Goal: Task Accomplishment & Management: Use online tool/utility

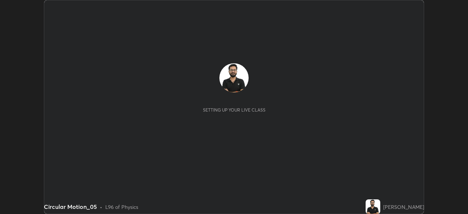
scroll to position [214, 467]
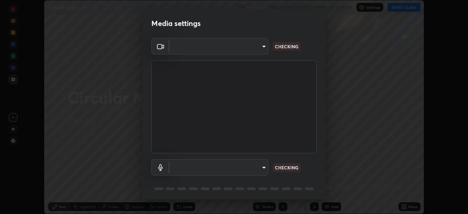
type input "8c30831ad924058e7de0e335b630c9662e0f7024c464ed9037451631dffaf0b8"
type input "82c5da4d4c255c3e1b8eaeaf77e00f01f3d862b07e15ebfcc4f3efade7ff2ade"
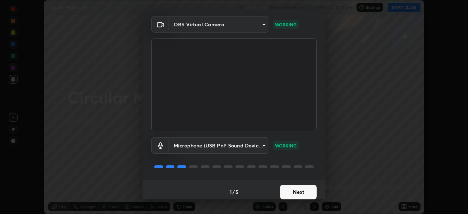
scroll to position [26, 0]
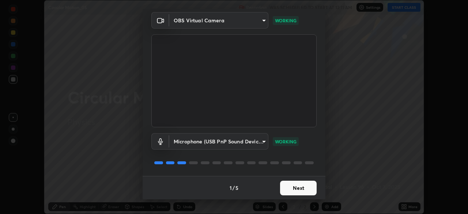
click at [288, 185] on button "Next" at bounding box center [298, 188] width 37 height 15
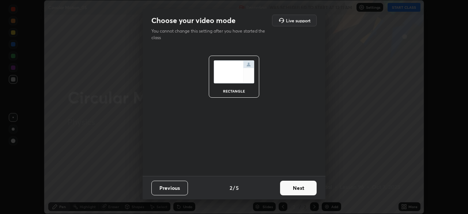
scroll to position [0, 0]
click at [290, 183] on button "Next" at bounding box center [298, 188] width 37 height 15
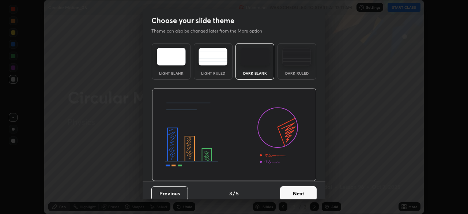
click at [291, 71] on div "Dark Ruled" at bounding box center [296, 73] width 29 height 4
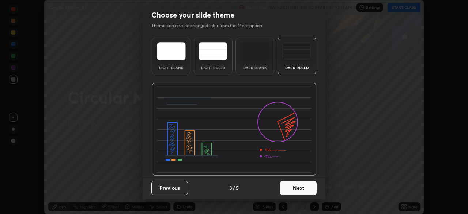
click at [296, 187] on button "Next" at bounding box center [298, 188] width 37 height 15
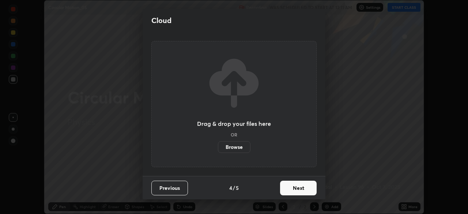
scroll to position [0, 0]
click at [298, 188] on button "Next" at bounding box center [298, 188] width 37 height 15
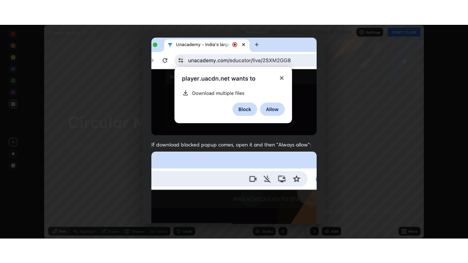
scroll to position [175, 0]
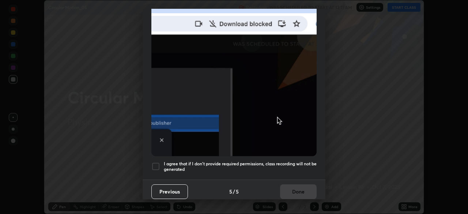
click at [280, 162] on h5 "I agree that if I don't provide required permissions, class recording will not …" at bounding box center [240, 166] width 153 height 11
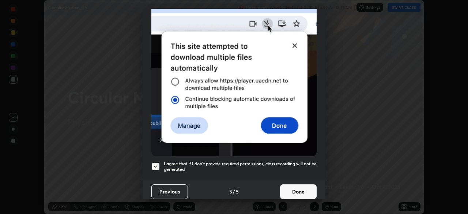
click at [298, 191] on button "Done" at bounding box center [298, 191] width 37 height 15
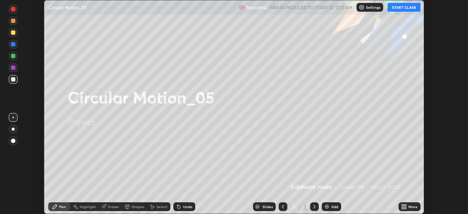
click at [401, 207] on icon at bounding box center [404, 207] width 6 height 6
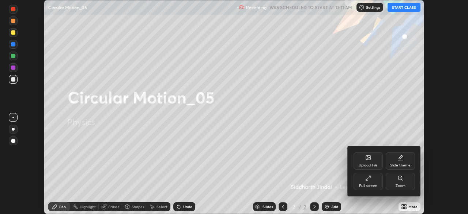
click at [376, 181] on div "Full screen" at bounding box center [367, 181] width 29 height 18
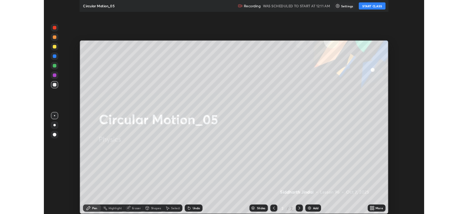
scroll to position [263, 468]
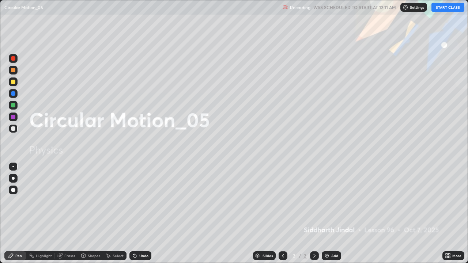
click at [444, 8] on button "START CLASS" at bounding box center [447, 7] width 33 height 9
click at [314, 213] on icon at bounding box center [314, 256] width 6 height 6
click at [325, 213] on div "Add" at bounding box center [331, 255] width 19 height 9
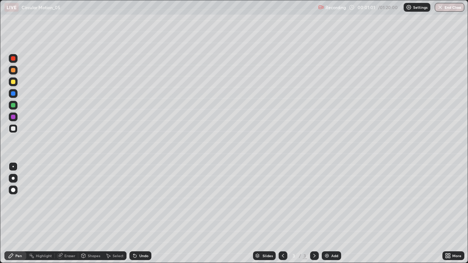
click at [13, 178] on div at bounding box center [13, 178] width 3 height 3
click at [14, 83] on div at bounding box center [13, 82] width 4 height 4
click at [141, 213] on div "Undo" at bounding box center [143, 256] width 9 height 4
click at [139, 213] on div "Undo" at bounding box center [143, 256] width 9 height 4
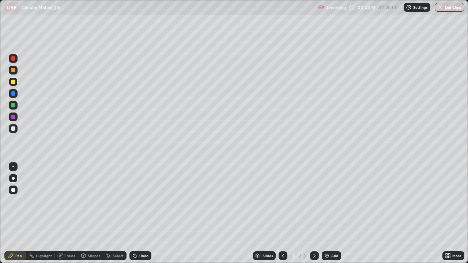
click at [141, 213] on div "Undo" at bounding box center [143, 256] width 9 height 4
click at [140, 213] on div "Undo" at bounding box center [140, 255] width 22 height 9
click at [14, 105] on div at bounding box center [13, 105] width 4 height 4
click at [139, 213] on div "Undo" at bounding box center [143, 256] width 9 height 4
click at [14, 70] on div at bounding box center [13, 70] width 4 height 4
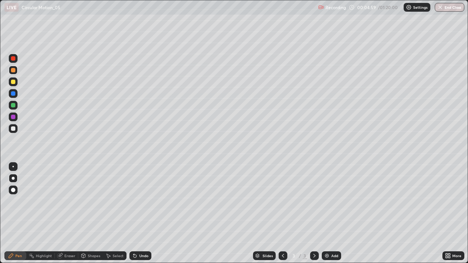
click at [313, 213] on icon at bounding box center [314, 256] width 6 height 6
click at [327, 213] on img at bounding box center [327, 256] width 6 height 6
click at [17, 127] on div at bounding box center [13, 128] width 9 height 9
click at [134, 213] on icon at bounding box center [134, 256] width 3 height 3
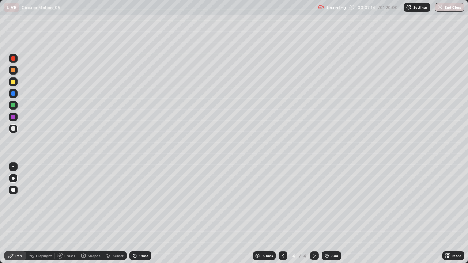
click at [137, 213] on div "Undo" at bounding box center [140, 255] width 22 height 9
click at [11, 83] on div at bounding box center [13, 81] width 9 height 9
click at [139, 213] on div "Undo" at bounding box center [143, 256] width 9 height 4
click at [118, 213] on div "Select" at bounding box center [118, 256] width 11 height 4
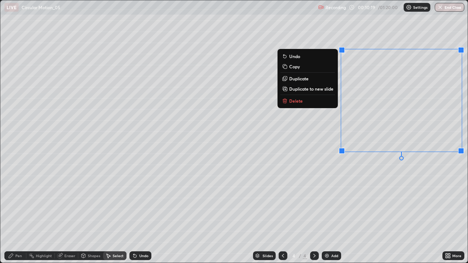
click at [305, 102] on button "Delete" at bounding box center [307, 100] width 54 height 9
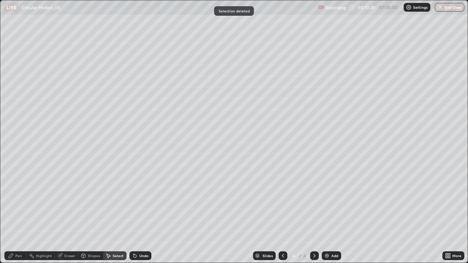
click at [20, 213] on div "Pen" at bounding box center [18, 256] width 7 height 4
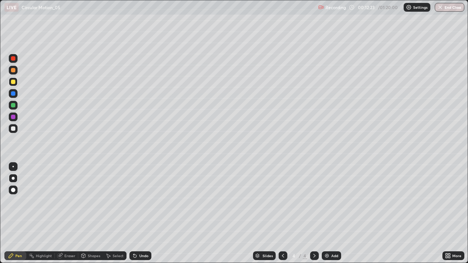
click at [136, 213] on div "Undo" at bounding box center [140, 255] width 22 height 9
click at [138, 213] on div "Undo" at bounding box center [140, 255] width 22 height 9
click at [141, 213] on div "Undo" at bounding box center [140, 255] width 22 height 9
click at [137, 213] on div "Undo" at bounding box center [140, 255] width 22 height 9
click at [134, 213] on icon at bounding box center [134, 256] width 3 height 3
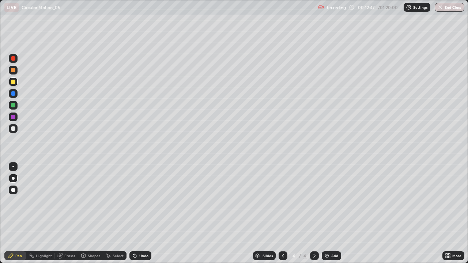
click at [134, 213] on icon at bounding box center [134, 256] width 3 height 3
click at [65, 213] on div "Eraser" at bounding box center [69, 256] width 11 height 4
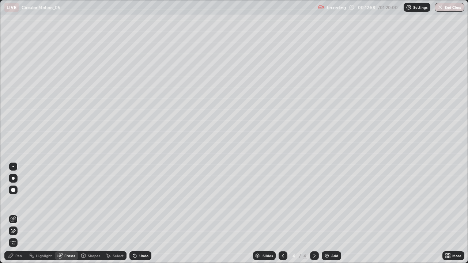
click at [13, 213] on icon at bounding box center [13, 231] width 6 height 6
click at [14, 213] on div "Pen" at bounding box center [15, 255] width 22 height 9
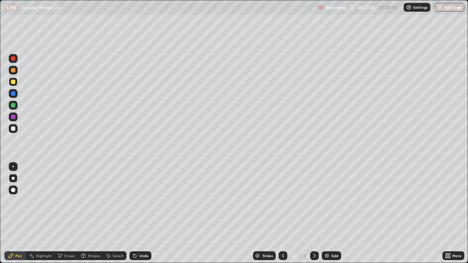
click at [314, 213] on icon at bounding box center [314, 256] width 6 height 6
click at [328, 213] on div "Add" at bounding box center [331, 255] width 19 height 9
click at [314, 213] on icon at bounding box center [314, 256] width 6 height 6
click at [328, 213] on img at bounding box center [327, 256] width 6 height 6
click at [282, 213] on icon at bounding box center [283, 256] width 2 height 4
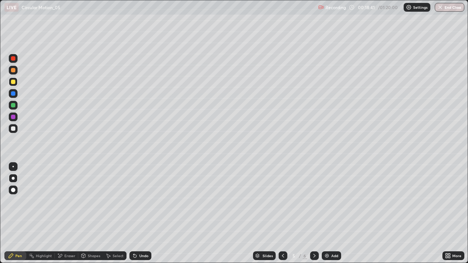
click at [282, 213] on icon at bounding box center [283, 256] width 6 height 6
click at [283, 213] on icon at bounding box center [283, 256] width 6 height 6
click at [313, 213] on icon at bounding box center [314, 256] width 6 height 6
click at [331, 213] on div "Add" at bounding box center [331, 255] width 19 height 9
click at [136, 213] on icon at bounding box center [135, 256] width 6 height 6
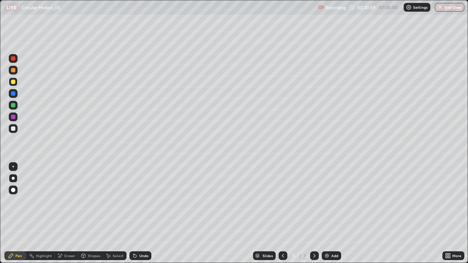
click at [137, 213] on div "Undo" at bounding box center [140, 255] width 22 height 9
click at [135, 213] on icon at bounding box center [134, 256] width 3 height 3
click at [316, 213] on div at bounding box center [314, 255] width 9 height 9
click at [313, 213] on icon at bounding box center [314, 256] width 6 height 6
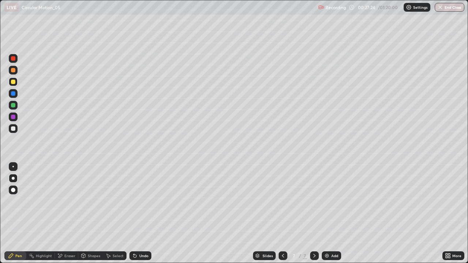
click at [314, 213] on icon at bounding box center [314, 256] width 6 height 6
click at [282, 213] on icon at bounding box center [283, 256] width 2 height 4
click at [282, 213] on icon at bounding box center [283, 256] width 6 height 6
click at [311, 213] on icon at bounding box center [314, 256] width 6 height 6
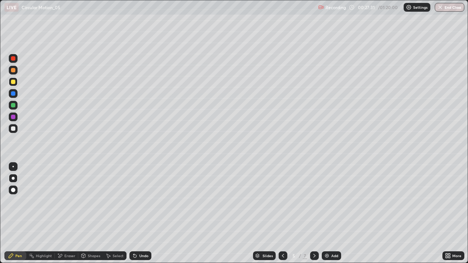
click at [312, 213] on icon at bounding box center [314, 256] width 6 height 6
click at [313, 213] on icon at bounding box center [314, 256] width 6 height 6
click at [314, 213] on icon at bounding box center [314, 256] width 6 height 6
click at [325, 213] on img at bounding box center [327, 256] width 6 height 6
click at [314, 213] on icon at bounding box center [314, 256] width 6 height 6
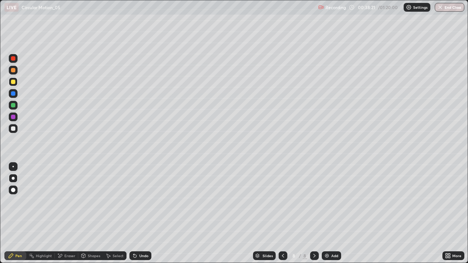
click at [330, 213] on div "Add" at bounding box center [331, 255] width 19 height 9
click at [282, 213] on icon at bounding box center [283, 256] width 6 height 6
click at [312, 213] on icon at bounding box center [314, 256] width 6 height 6
click at [314, 213] on icon at bounding box center [314, 256] width 6 height 6
click at [325, 213] on img at bounding box center [327, 256] width 6 height 6
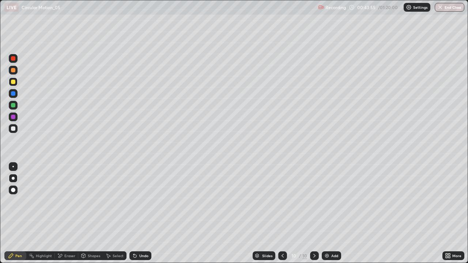
click at [14, 106] on div at bounding box center [13, 105] width 4 height 4
click at [310, 213] on div at bounding box center [314, 255] width 9 height 9
click at [323, 213] on div "Add" at bounding box center [331, 255] width 19 height 9
click at [15, 85] on div at bounding box center [13, 81] width 9 height 9
click at [143, 213] on div "Undo" at bounding box center [143, 256] width 9 height 4
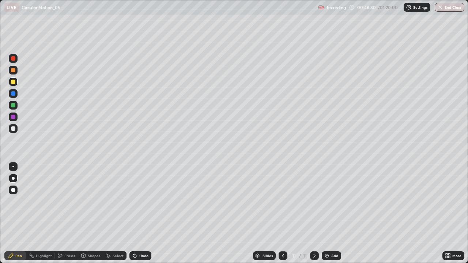
click at [143, 213] on div "Undo" at bounding box center [140, 255] width 22 height 9
click at [13, 71] on div at bounding box center [13, 70] width 4 height 4
click at [141, 213] on div "Undo" at bounding box center [143, 256] width 9 height 4
click at [139, 213] on div "Undo" at bounding box center [143, 256] width 9 height 4
click at [314, 213] on icon at bounding box center [314, 256] width 6 height 6
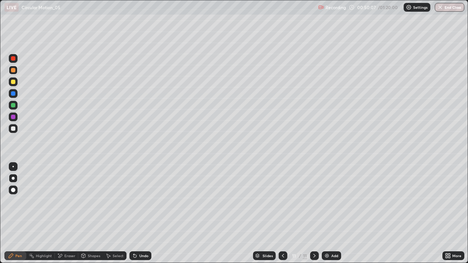
click at [324, 213] on div "Add" at bounding box center [331, 255] width 19 height 9
click at [139, 213] on div "Undo" at bounding box center [143, 256] width 9 height 4
click at [282, 213] on icon at bounding box center [283, 256] width 6 height 6
click at [314, 213] on icon at bounding box center [314, 256] width 6 height 6
click at [326, 213] on img at bounding box center [327, 256] width 6 height 6
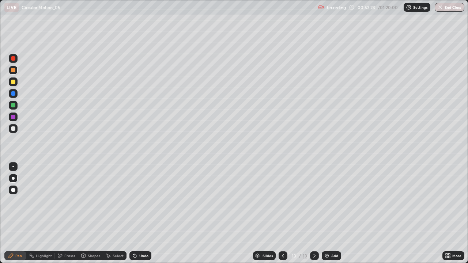
click at [143, 213] on div "Undo" at bounding box center [143, 256] width 9 height 4
click at [282, 213] on icon at bounding box center [283, 256] width 6 height 6
click at [310, 213] on div at bounding box center [314, 255] width 9 height 9
click at [313, 213] on icon at bounding box center [314, 256] width 6 height 6
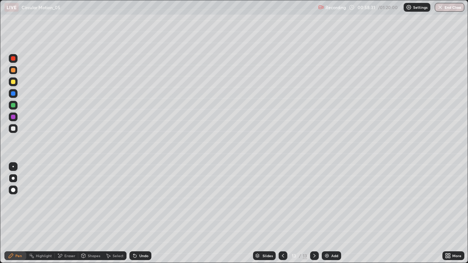
click at [325, 213] on img at bounding box center [327, 256] width 6 height 6
click at [143, 213] on div "Undo" at bounding box center [143, 256] width 9 height 4
click at [139, 213] on div "Undo" at bounding box center [143, 256] width 9 height 4
click at [13, 83] on div at bounding box center [13, 82] width 4 height 4
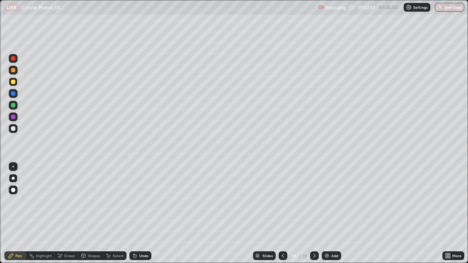
click at [141, 213] on div "Undo" at bounding box center [140, 255] width 22 height 9
click at [139, 213] on div "Undo" at bounding box center [143, 256] width 9 height 4
click at [134, 213] on icon at bounding box center [134, 256] width 3 height 3
click at [135, 213] on icon at bounding box center [134, 256] width 3 height 3
click at [134, 213] on icon at bounding box center [134, 256] width 3 height 3
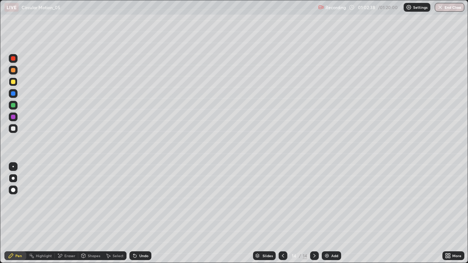
click at [133, 213] on icon at bounding box center [134, 256] width 3 height 3
click at [134, 213] on icon at bounding box center [134, 256] width 3 height 3
click at [132, 213] on div "Undo" at bounding box center [140, 255] width 22 height 9
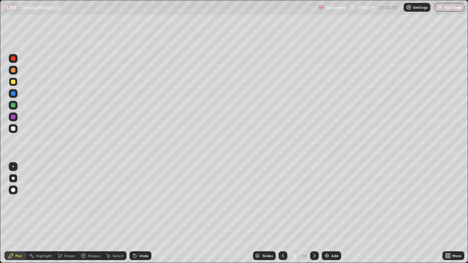
click at [134, 213] on icon at bounding box center [134, 256] width 3 height 3
click at [71, 213] on div "Eraser" at bounding box center [66, 255] width 23 height 9
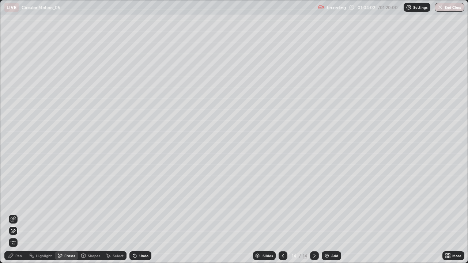
click at [19, 213] on div "Pen" at bounding box center [15, 255] width 22 height 9
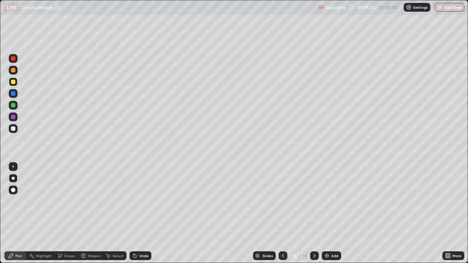
click at [137, 213] on div "Undo" at bounding box center [140, 255] width 22 height 9
click at [136, 213] on icon at bounding box center [135, 256] width 6 height 6
click at [134, 213] on icon at bounding box center [134, 256] width 3 height 3
click at [137, 213] on div "Undo" at bounding box center [140, 255] width 22 height 9
click at [139, 213] on div "Undo" at bounding box center [143, 256] width 9 height 4
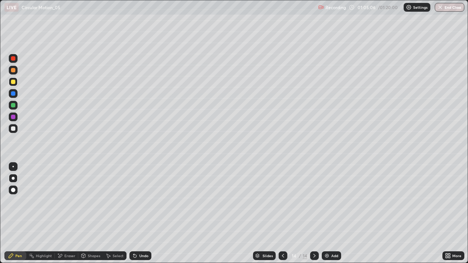
click at [111, 213] on div "Select" at bounding box center [114, 255] width 23 height 9
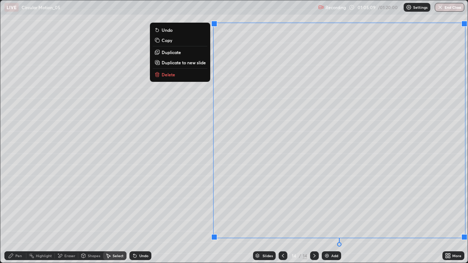
click at [176, 64] on p "Duplicate to new slide" at bounding box center [184, 63] width 44 height 6
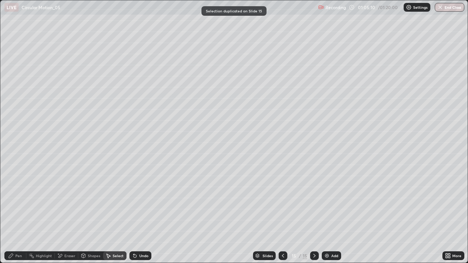
click at [18, 213] on div "Pen" at bounding box center [18, 256] width 7 height 4
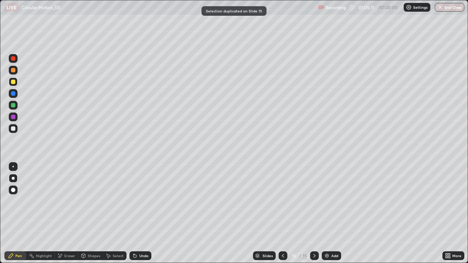
click at [13, 106] on div at bounding box center [13, 105] width 4 height 4
click at [143, 213] on div "Undo" at bounding box center [140, 255] width 22 height 9
click at [136, 213] on icon at bounding box center [135, 256] width 6 height 6
click at [314, 213] on icon at bounding box center [314, 256] width 6 height 6
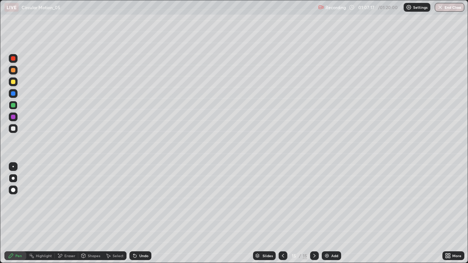
click at [327, 213] on img at bounding box center [327, 256] width 6 height 6
click at [89, 213] on div "Shapes" at bounding box center [94, 256] width 12 height 4
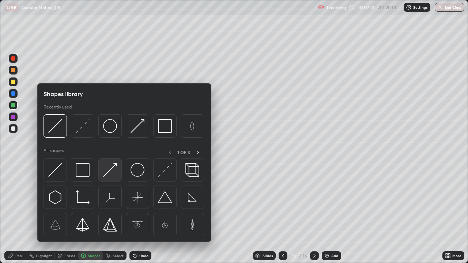
click at [105, 171] on img at bounding box center [110, 170] width 14 height 14
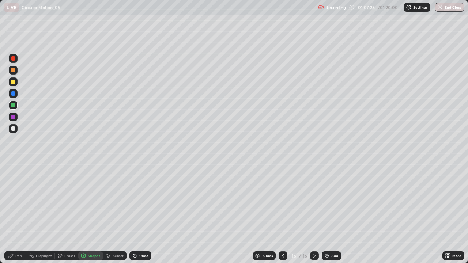
click at [18, 213] on div "Pen" at bounding box center [15, 255] width 22 height 9
click at [111, 213] on div "Select" at bounding box center [114, 255] width 23 height 9
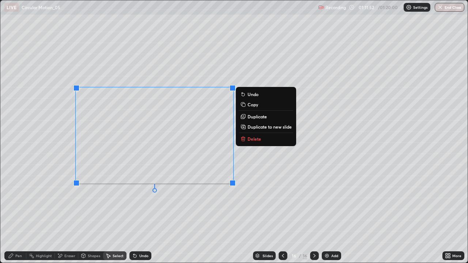
click at [257, 128] on p "Duplicate to new slide" at bounding box center [269, 127] width 44 height 6
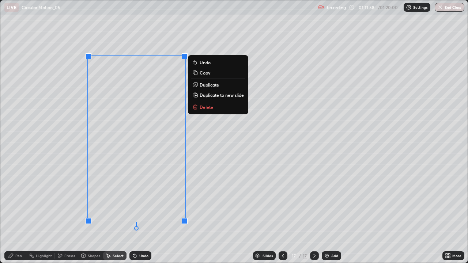
click at [54, 126] on div "0 ° Undo Copy Duplicate Duplicate to new slide Delete" at bounding box center [233, 131] width 467 height 262
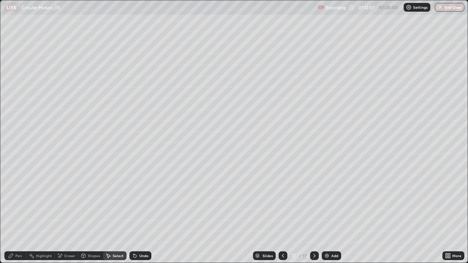
click at [18, 213] on div "Pen" at bounding box center [15, 255] width 22 height 9
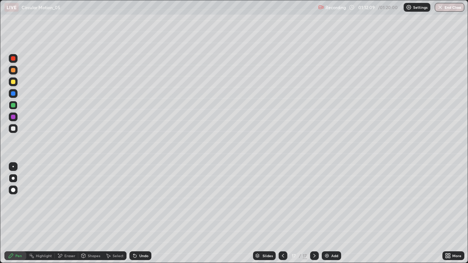
click at [11, 83] on div at bounding box center [13, 82] width 4 height 4
click at [448, 213] on icon at bounding box center [448, 256] width 6 height 6
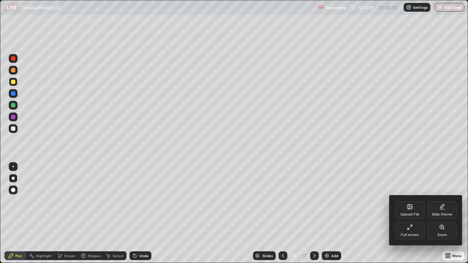
click at [413, 213] on div "Full screen" at bounding box center [409, 231] width 29 height 18
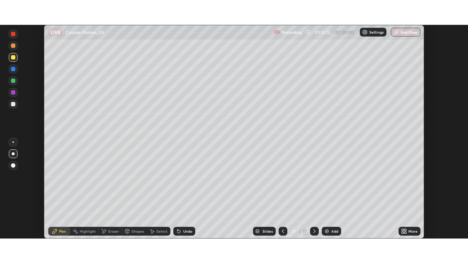
scroll to position [36332, 36078]
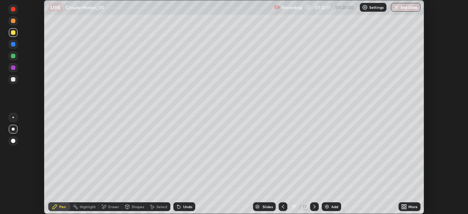
click at [410, 205] on div "More" at bounding box center [412, 207] width 9 height 4
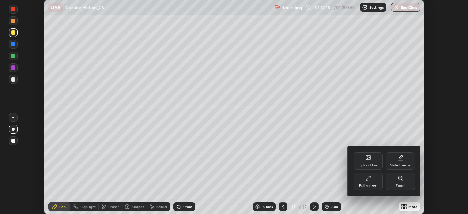
click at [375, 182] on div "Full screen" at bounding box center [367, 181] width 29 height 18
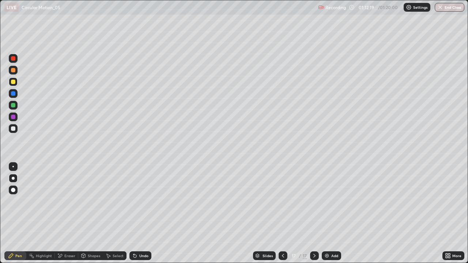
scroll to position [263, 468]
click at [116, 213] on div "Select" at bounding box center [118, 256] width 11 height 4
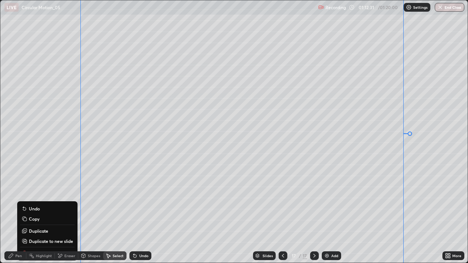
click at [42, 129] on div "0 ° Undo Copy Duplicate Duplicate to new slide Delete" at bounding box center [233, 131] width 467 height 262
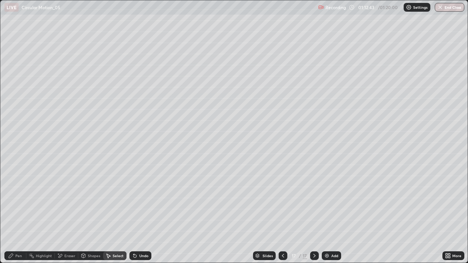
click at [137, 213] on div "Undo" at bounding box center [140, 255] width 22 height 9
click at [13, 213] on icon at bounding box center [11, 256] width 6 height 6
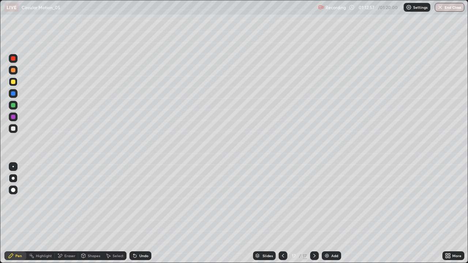
click at [11, 70] on div at bounding box center [13, 70] width 9 height 9
click at [455, 8] on button "End Class" at bounding box center [449, 7] width 29 height 9
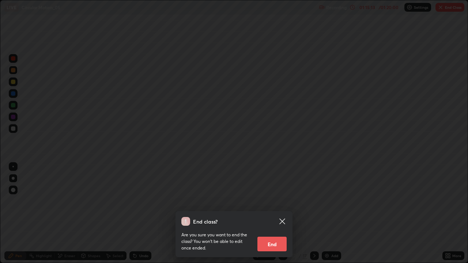
click at [276, 213] on button "End" at bounding box center [271, 244] width 29 height 15
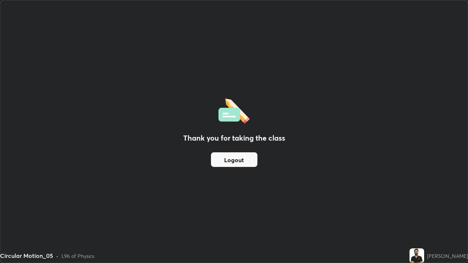
click at [358, 195] on div "Thank you for taking the class Logout" at bounding box center [233, 131] width 467 height 262
click at [238, 160] on button "Logout" at bounding box center [234, 159] width 46 height 15
click at [282, 153] on div "Thank you for taking the class Logout" at bounding box center [233, 131] width 467 height 262
click at [452, 145] on div "Thank you for taking the class Logout" at bounding box center [233, 131] width 467 height 262
